Goal: Task Accomplishment & Management: Complete application form

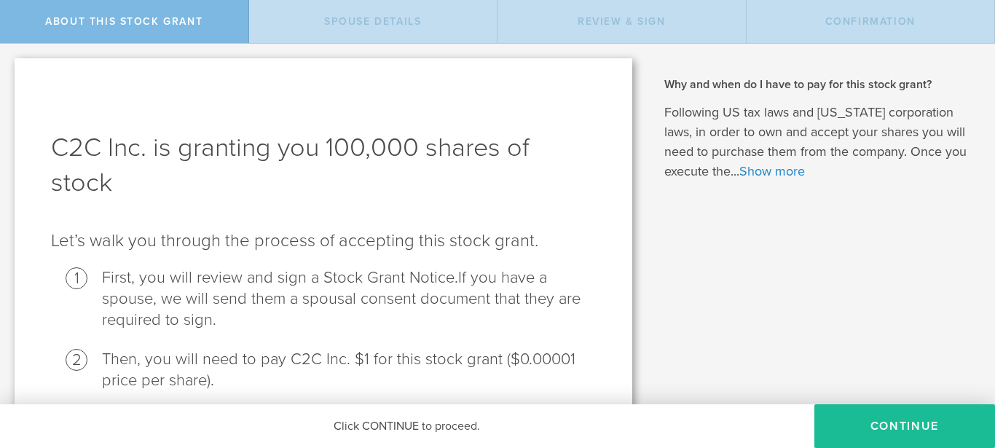
scroll to position [60, 0]
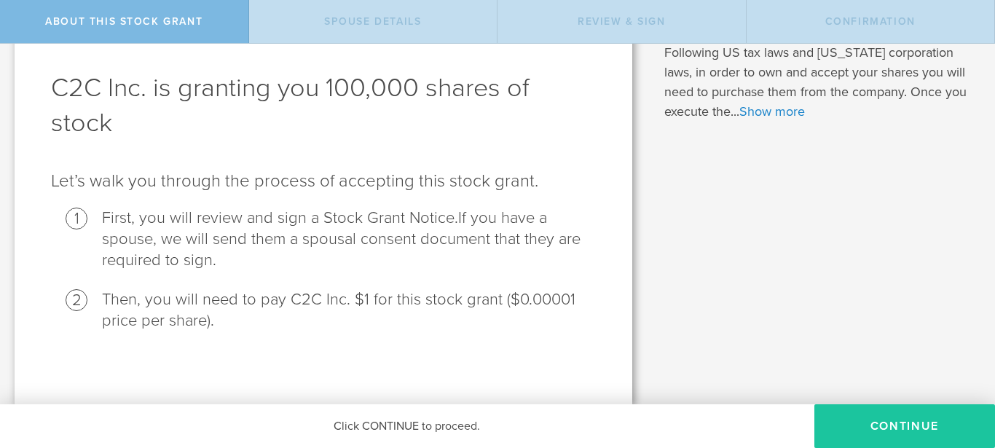
click at [894, 424] on button "CONTINUE" at bounding box center [904, 426] width 181 height 44
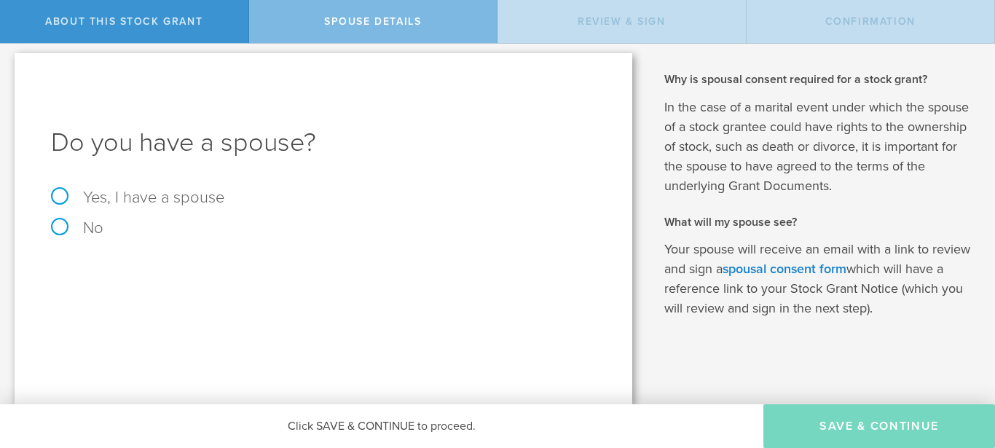
scroll to position [0, 0]
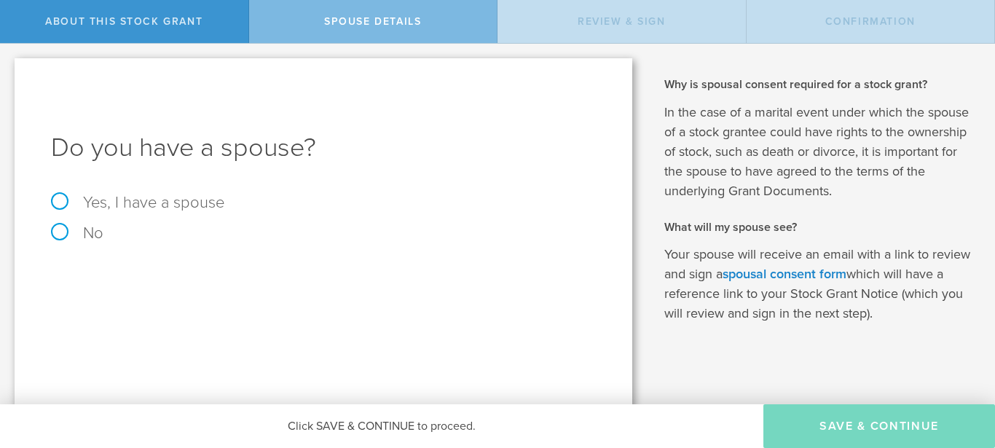
click at [60, 234] on label "No" at bounding box center [323, 233] width 545 height 16
click at [9, 67] on input "No" at bounding box center [4, 55] width 9 height 23
radio input "true"
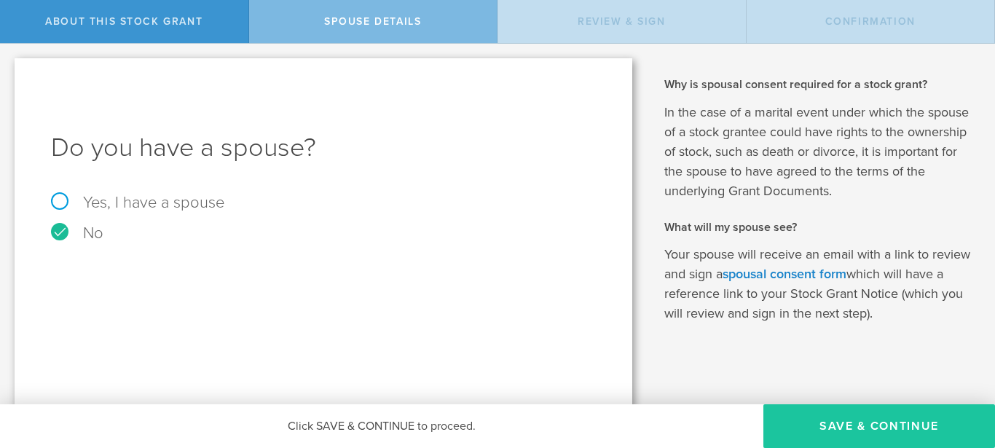
click at [890, 422] on button "Save & Continue" at bounding box center [879, 426] width 232 height 44
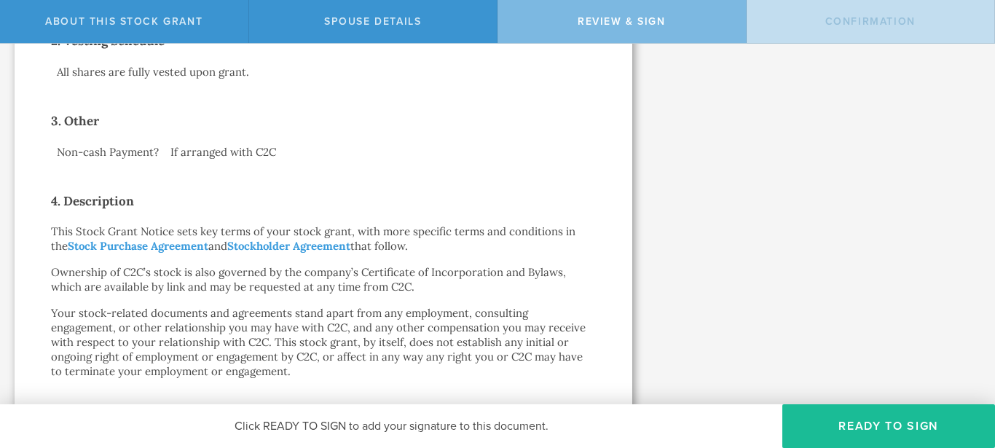
scroll to position [906, 0]
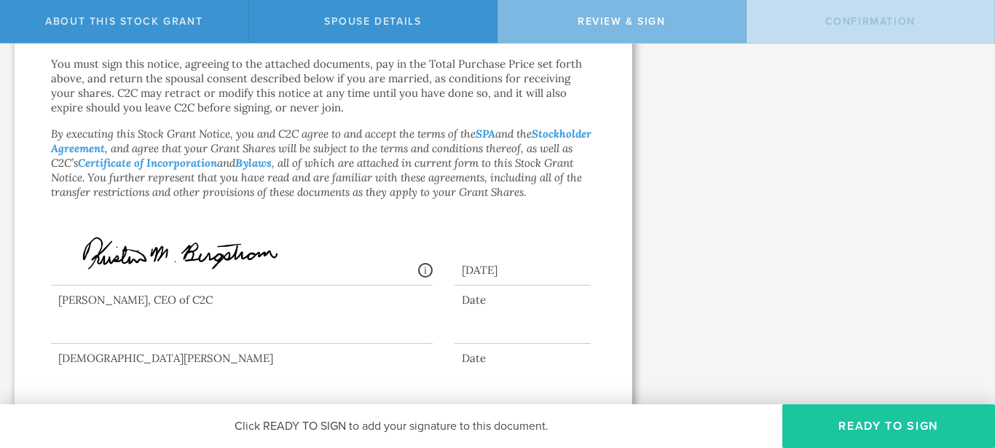
click at [837, 425] on button "Ready to Sign" at bounding box center [888, 426] width 213 height 44
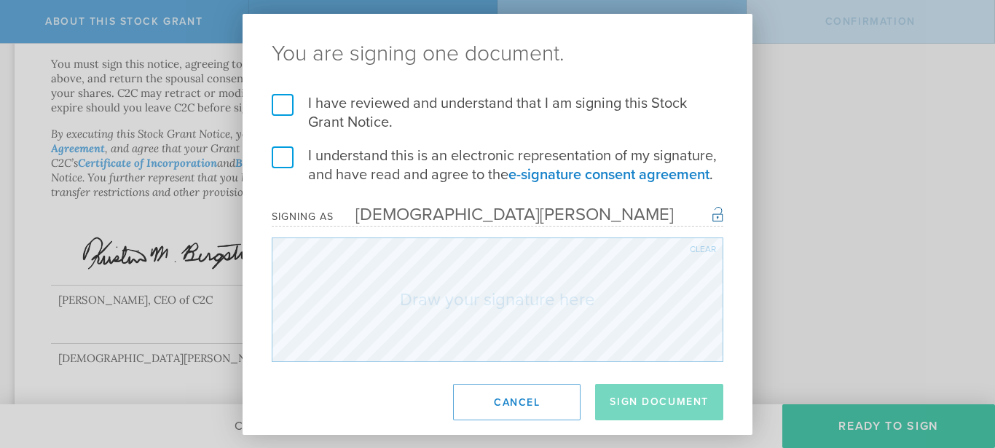
click at [280, 104] on label "I have reviewed and understand that I am signing this Stock Grant Notice." at bounding box center [497, 113] width 451 height 38
click at [0, 0] on input "I have reviewed and understand that I am signing this Stock Grant Notice." at bounding box center [0, 0] width 0 height 0
click at [283, 157] on label "I understand this is an electronic representation of my signature, and have rea…" at bounding box center [497, 165] width 451 height 38
click at [0, 0] on input "I understand this is an electronic representation of my signature, and have rea…" at bounding box center [0, 0] width 0 height 0
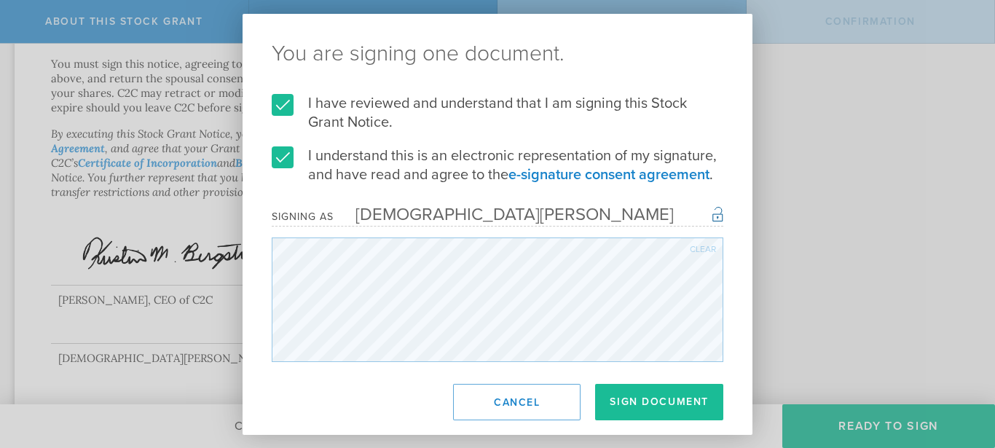
click at [709, 250] on div "Clear" at bounding box center [703, 249] width 26 height 9
click at [676, 404] on button "Sign Document" at bounding box center [659, 402] width 128 height 36
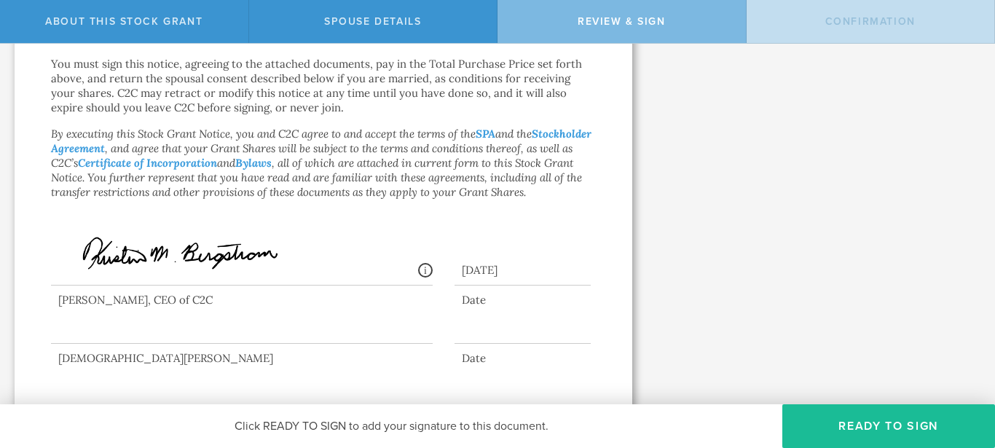
scroll to position [0, 0]
